Goal: Information Seeking & Learning: Learn about a topic

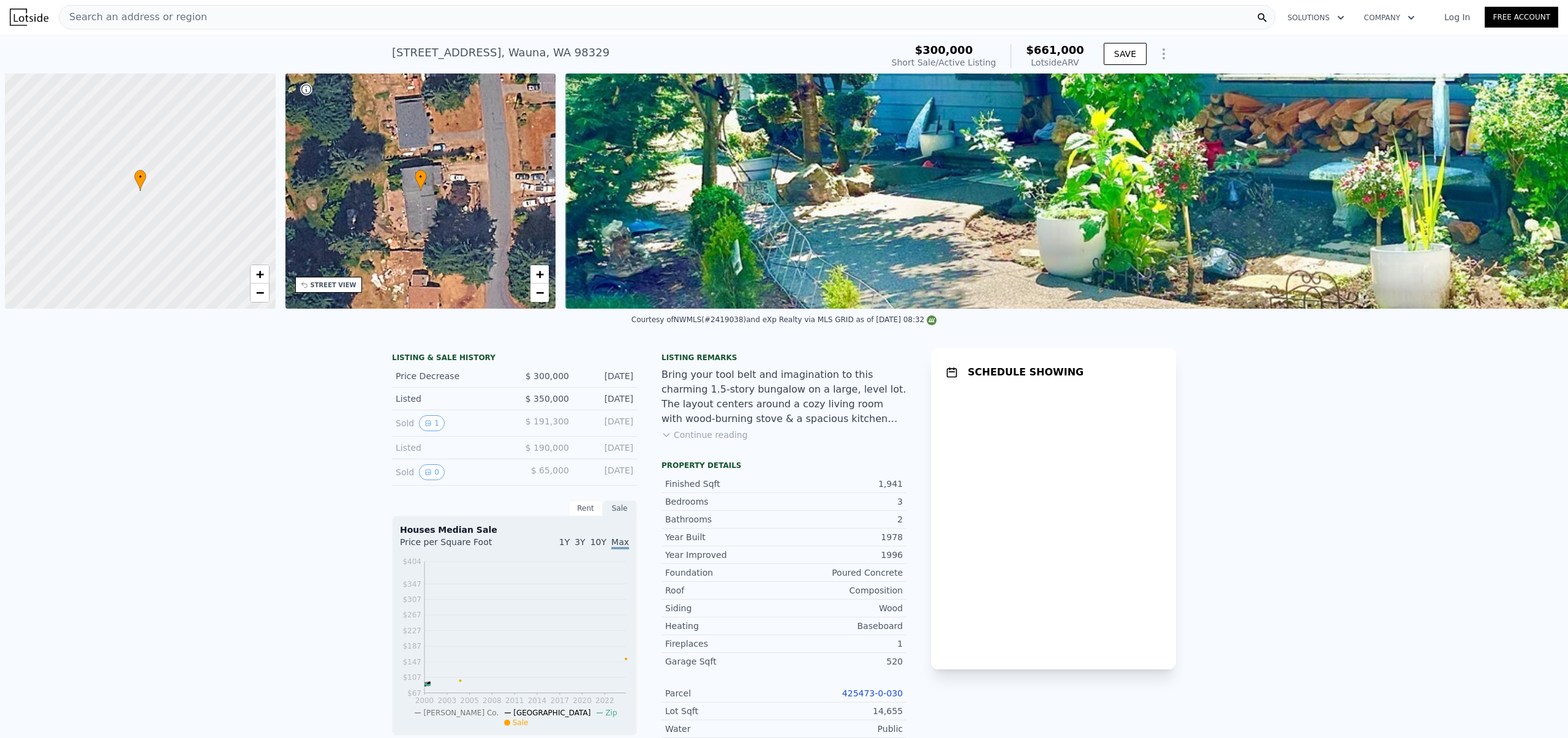
scroll to position [0, 5]
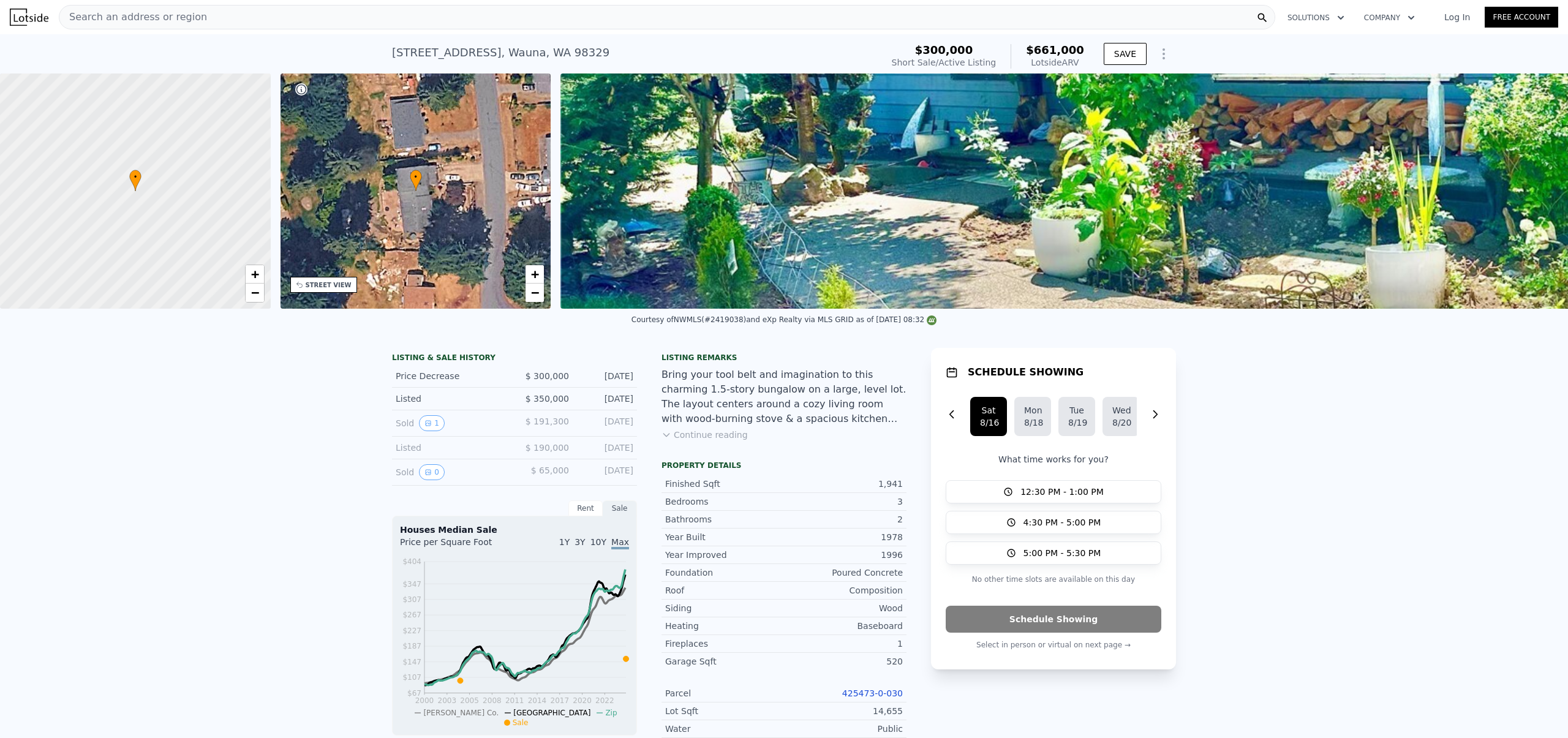
click at [732, 396] on div "Bring your tool belt and imagination to this charming 1.5-story bungalow on a l…" at bounding box center [784, 396] width 245 height 59
click at [686, 441] on button "Continue reading" at bounding box center [705, 434] width 86 height 12
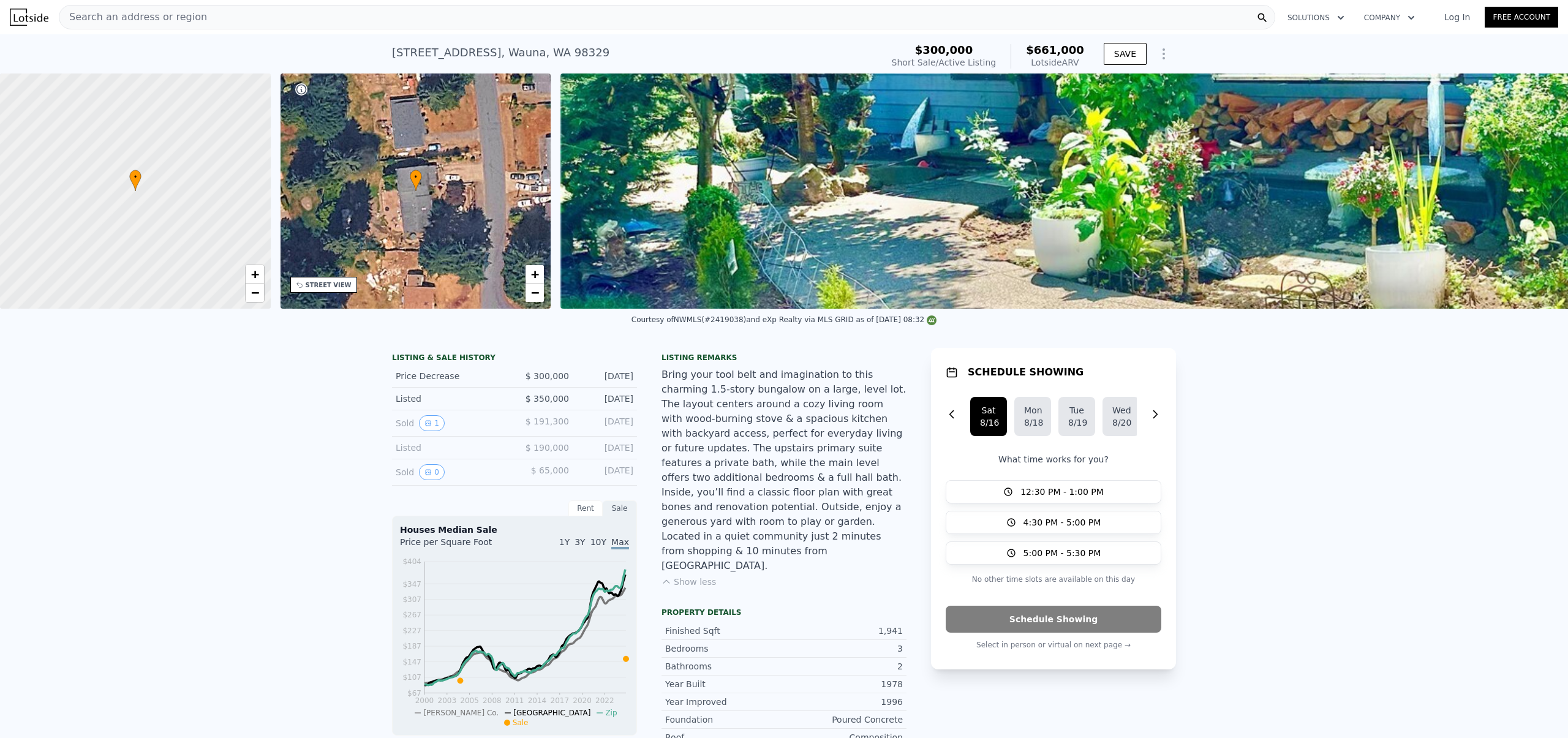
click at [734, 383] on div "Bring your tool belt and imagination to this charming 1.5-story bungalow on a l…" at bounding box center [784, 470] width 245 height 206
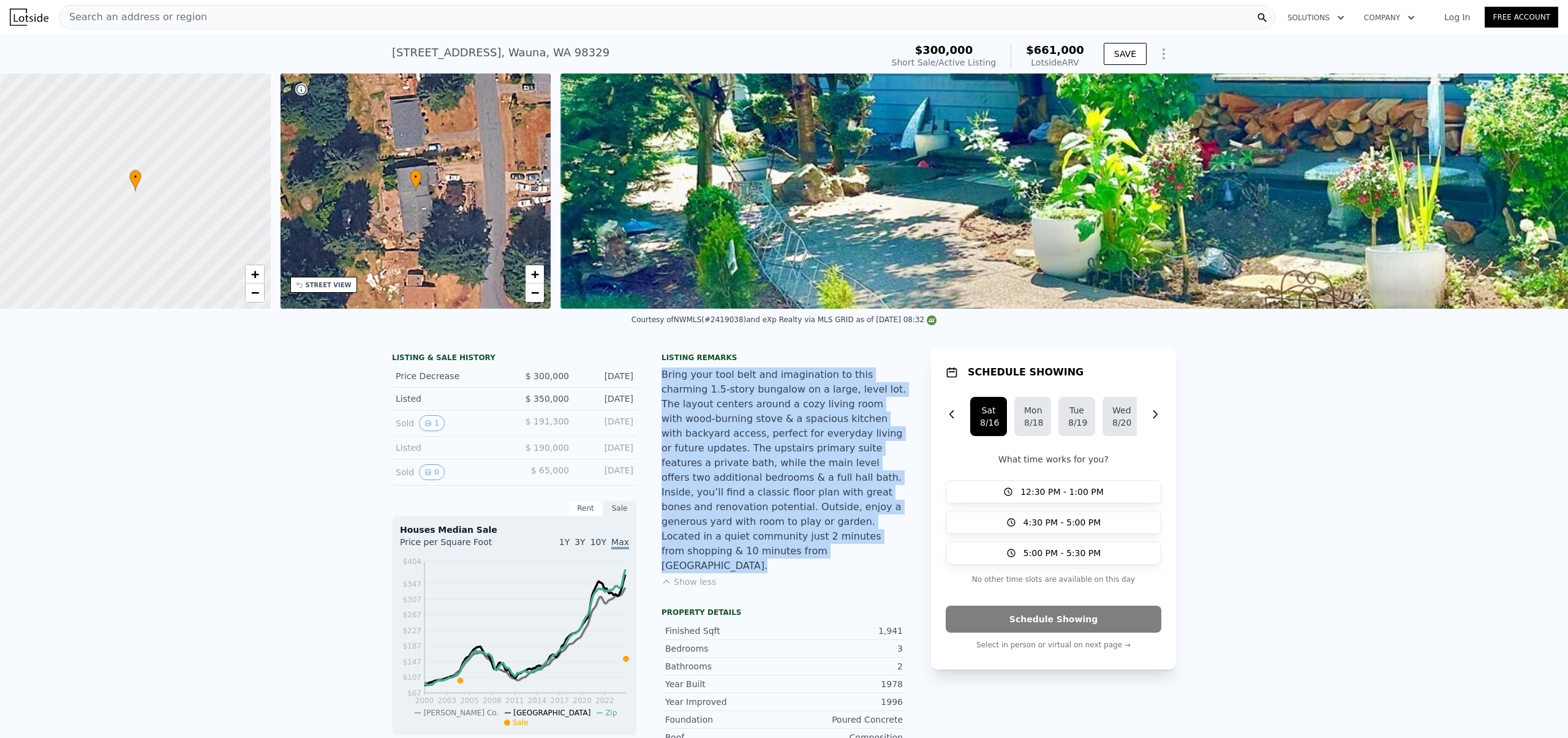
click at [734, 383] on div "Bring your tool belt and imagination to this charming 1.5-story bungalow on a l…" at bounding box center [784, 470] width 245 height 206
click at [721, 383] on div "Bring your tool belt and imagination to this charming 1.5-story bungalow on a l…" at bounding box center [784, 470] width 245 height 206
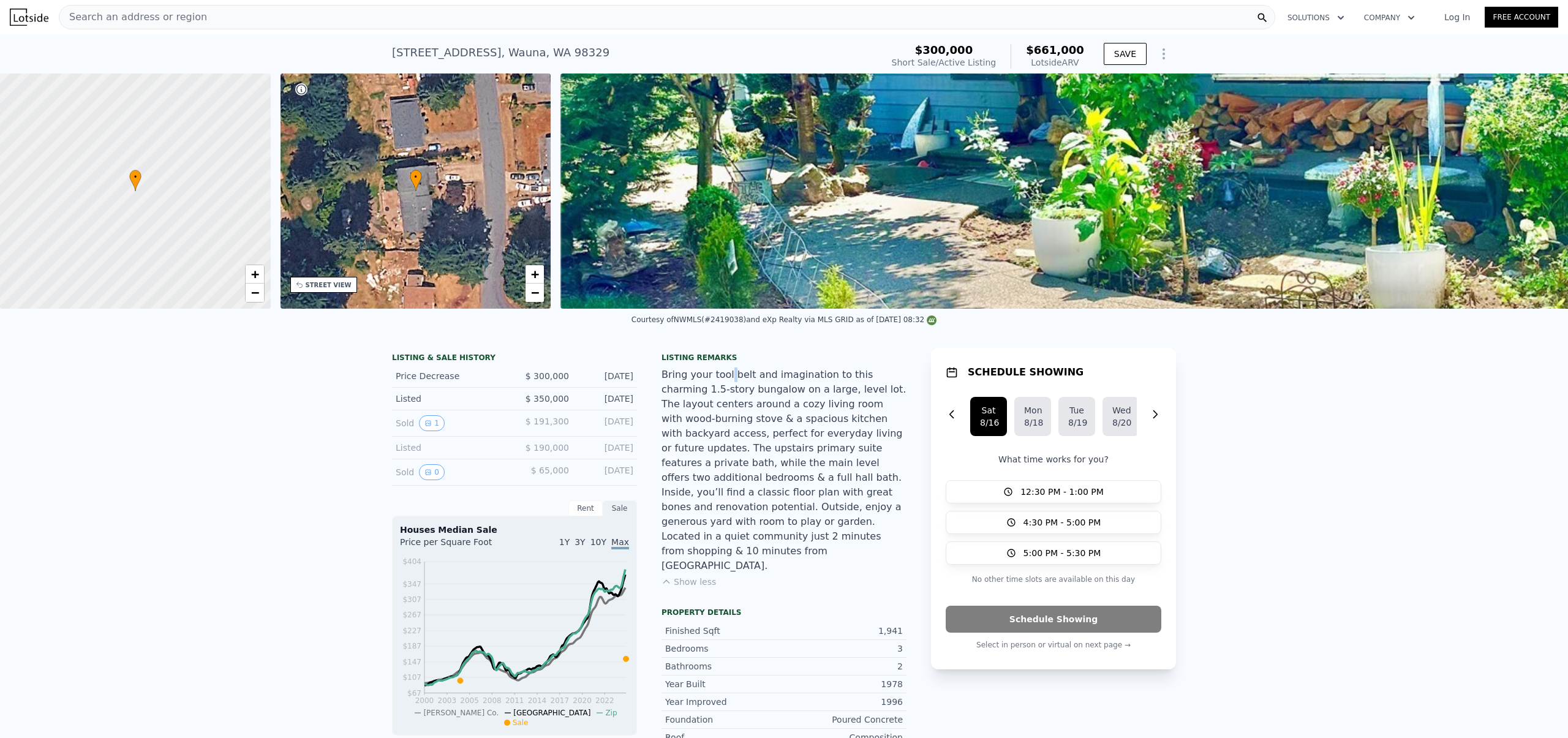
click at [721, 383] on div "Bring your tool belt and imagination to this charming 1.5-story bungalow on a l…" at bounding box center [784, 470] width 245 height 206
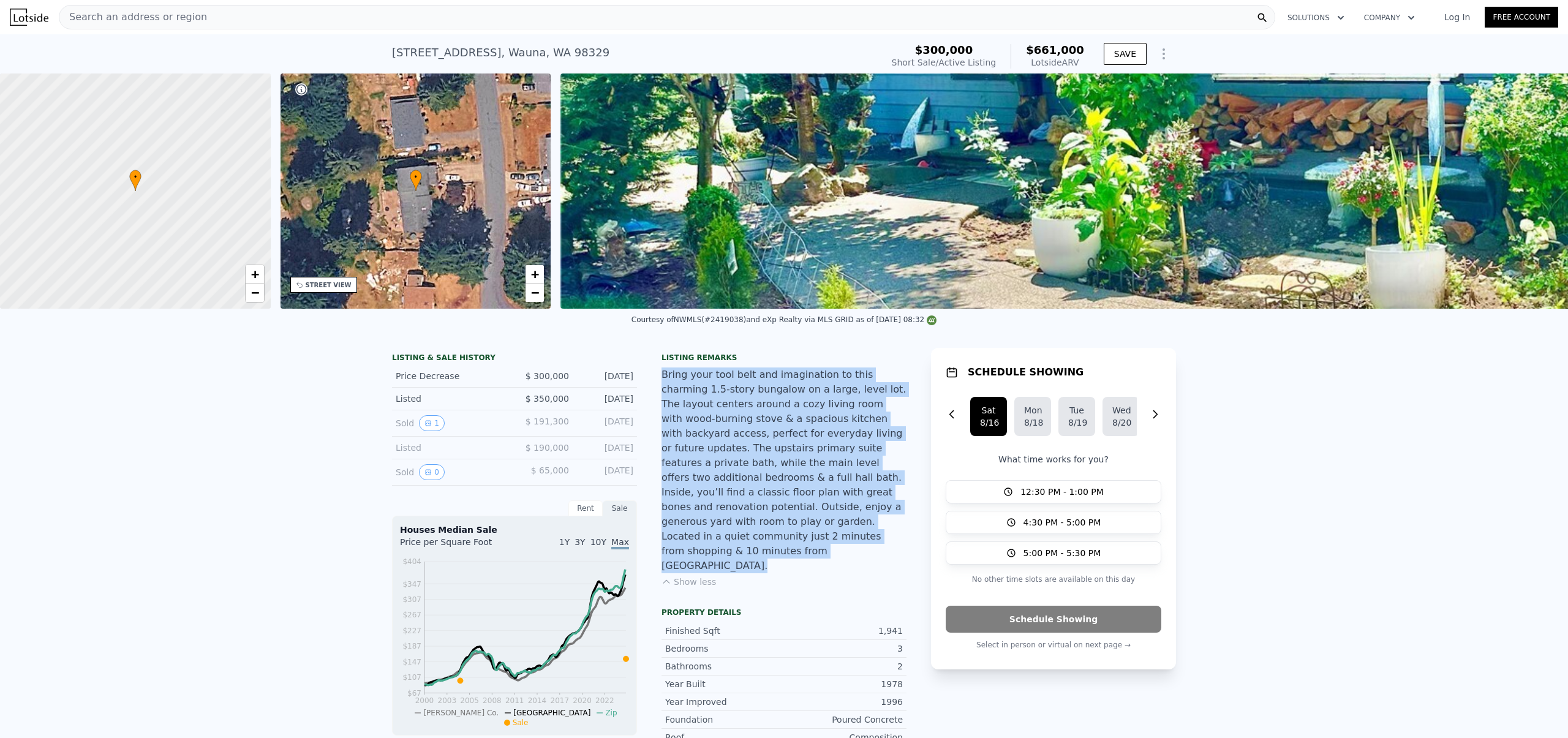
click at [721, 383] on div "Bring your tool belt and imagination to this charming 1.5-story bungalow on a l…" at bounding box center [784, 470] width 245 height 206
click at [715, 383] on div "Bring your tool belt and imagination to this charming 1.5-story bungalow on a l…" at bounding box center [784, 470] width 245 height 206
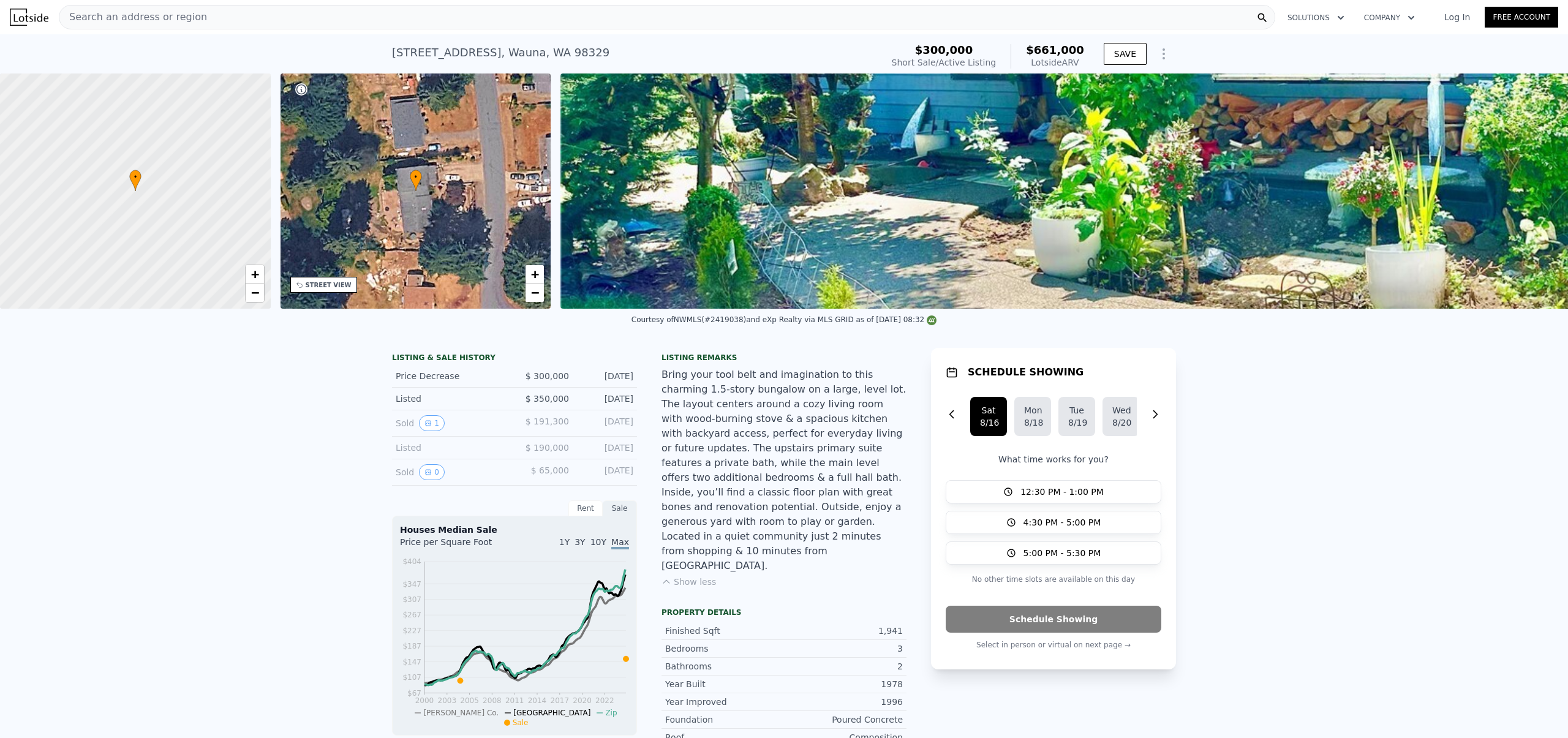
click at [715, 383] on div "Bring your tool belt and imagination to this charming 1.5-story bungalow on a l…" at bounding box center [784, 470] width 245 height 206
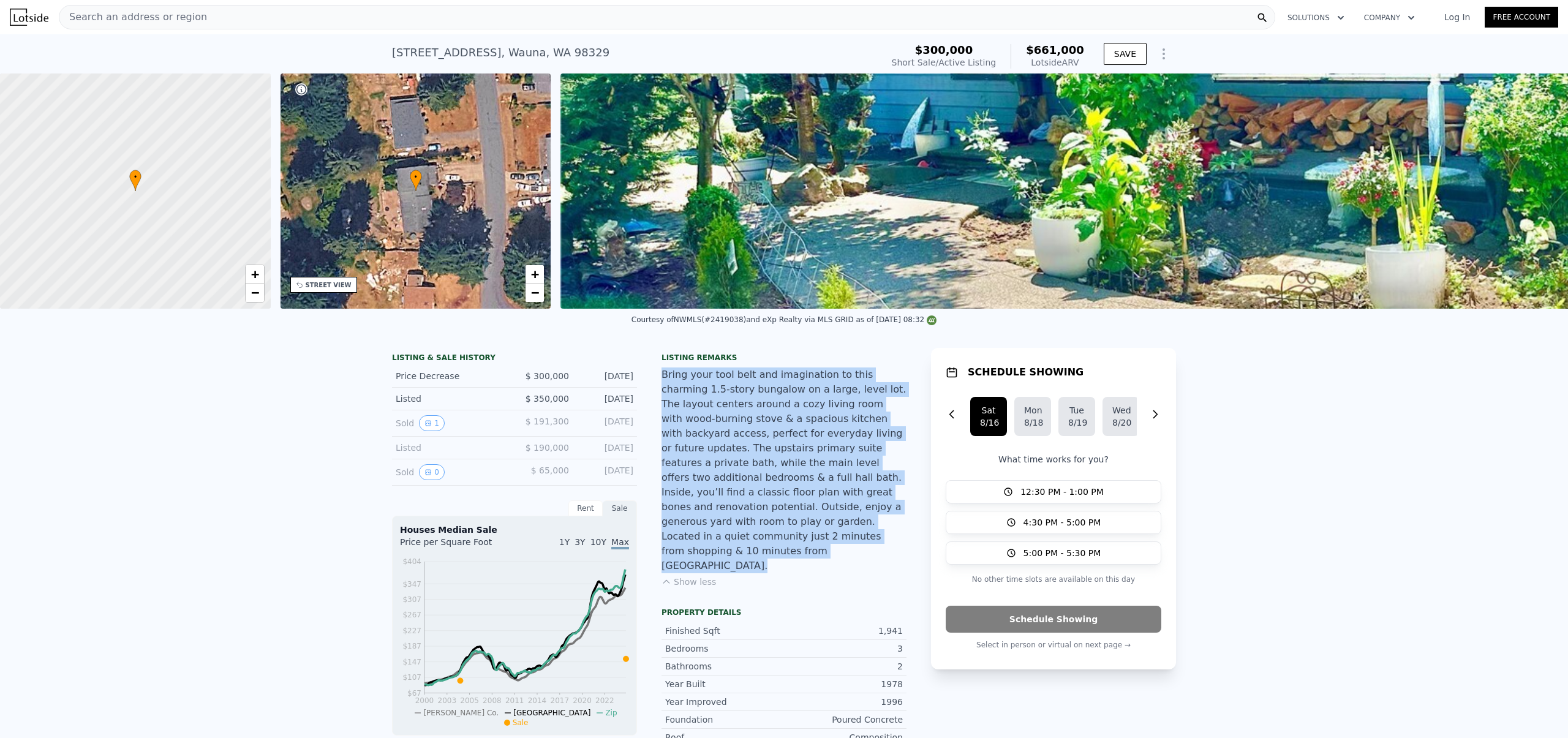
click at [715, 383] on div "Bring your tool belt and imagination to this charming 1.5-story bungalow on a l…" at bounding box center [784, 470] width 245 height 206
click at [729, 386] on div "Bring your tool belt and imagination to this charming 1.5-story bungalow on a l…" at bounding box center [784, 470] width 245 height 206
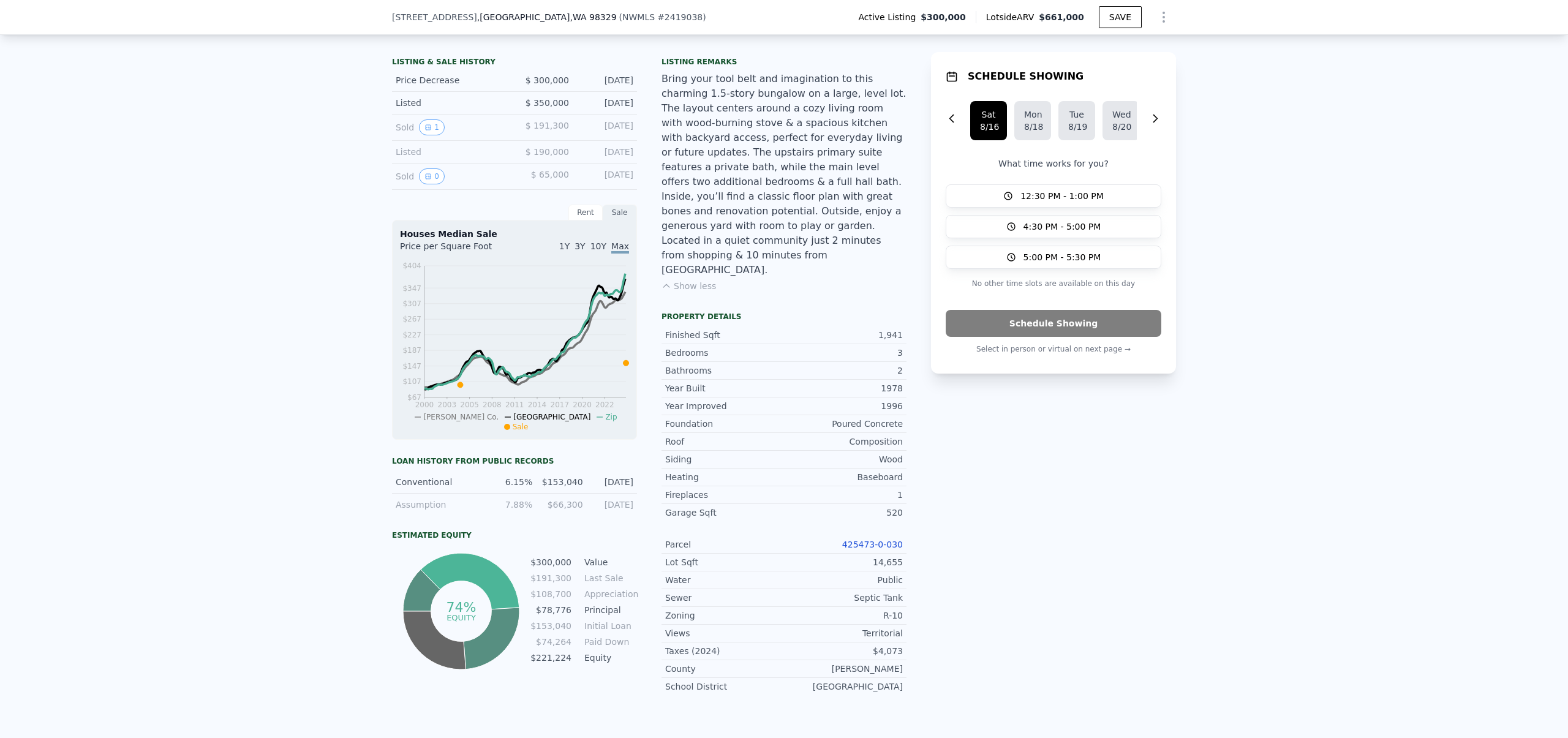
scroll to position [345, 0]
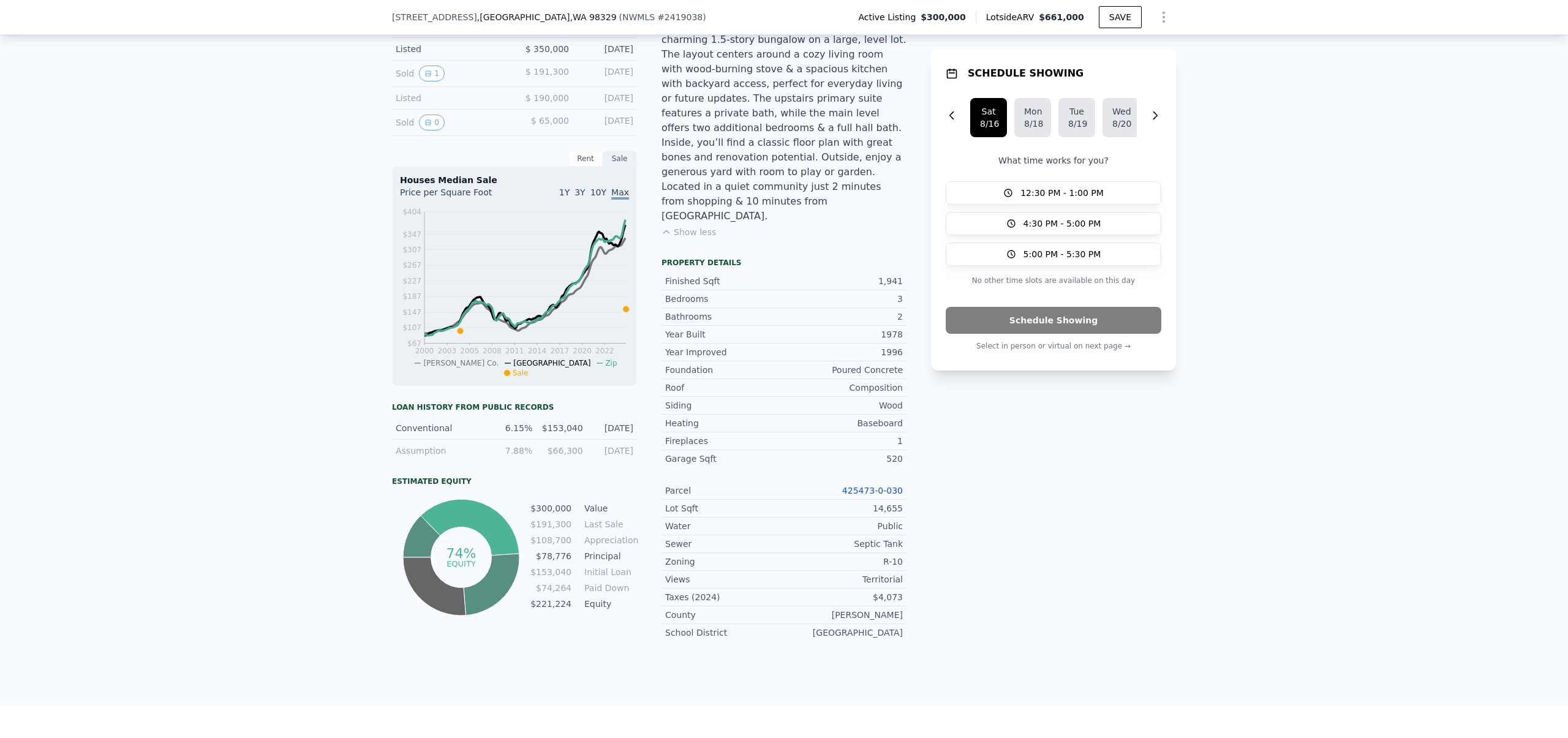
click at [871, 486] on link "425473-0-030" at bounding box center [872, 490] width 61 height 10
